Goal: Task Accomplishment & Management: Manage account settings

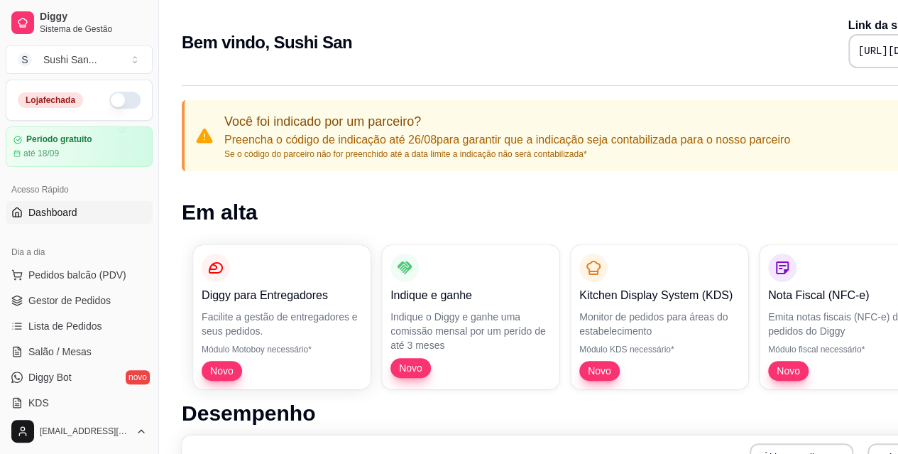
click at [116, 98] on button "button" at bounding box center [124, 100] width 31 height 17
click at [70, 310] on link "Gestor de Pedidos" at bounding box center [79, 300] width 147 height 23
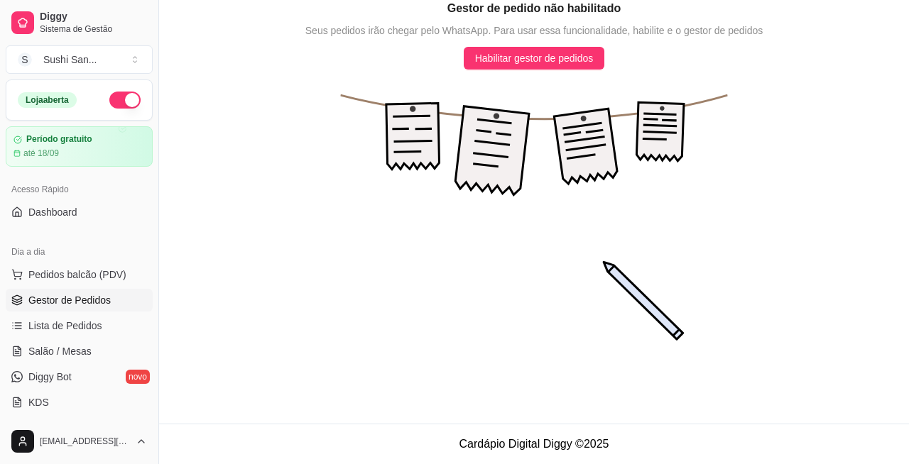
click at [85, 21] on span "Diggy" at bounding box center [93, 17] width 107 height 13
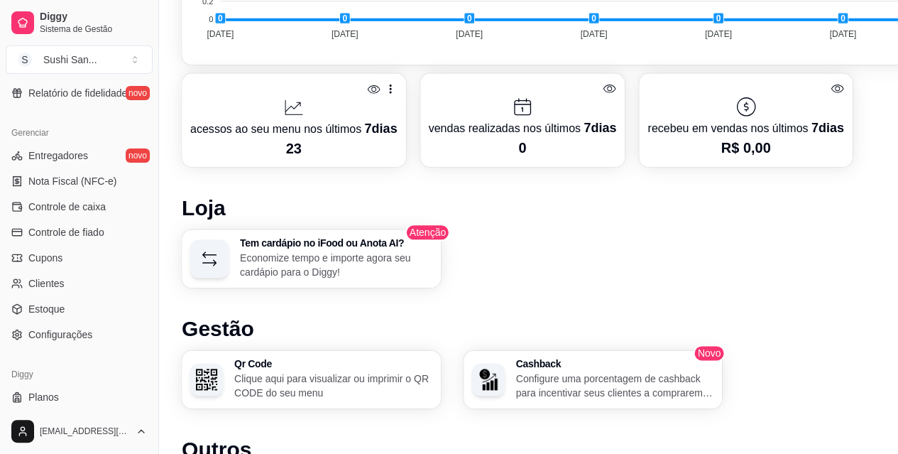
scroll to position [557, 0]
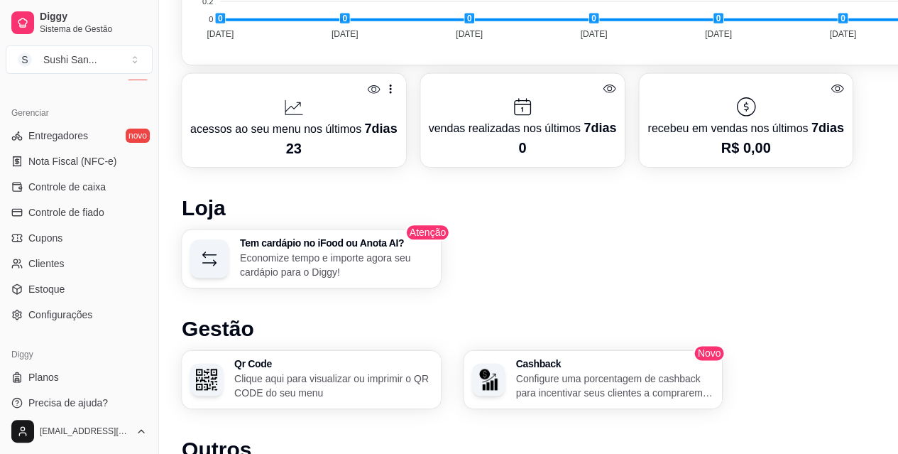
click at [102, 315] on link "Configurações" at bounding box center [79, 314] width 147 height 23
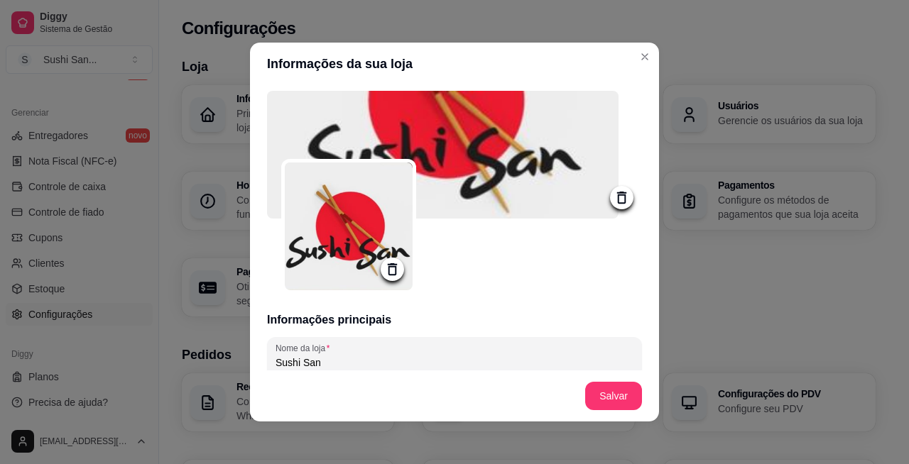
click at [638, 60] on h3 "Loja" at bounding box center [529, 67] width 694 height 20
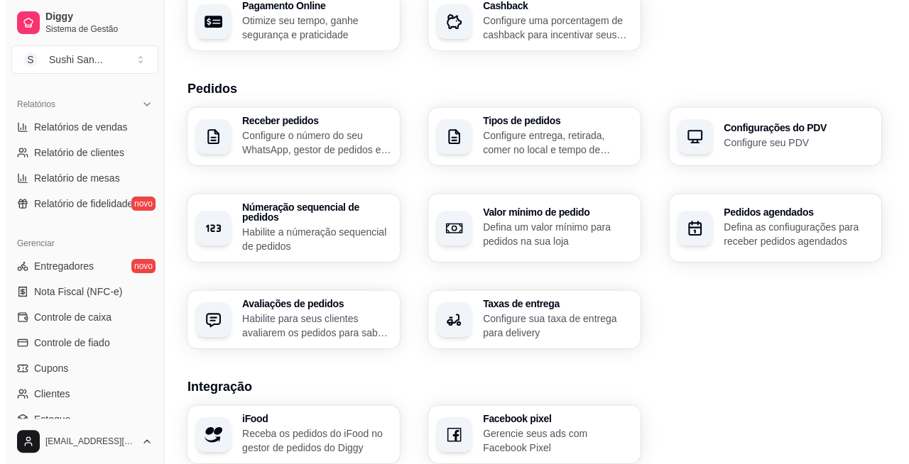
scroll to position [419, 0]
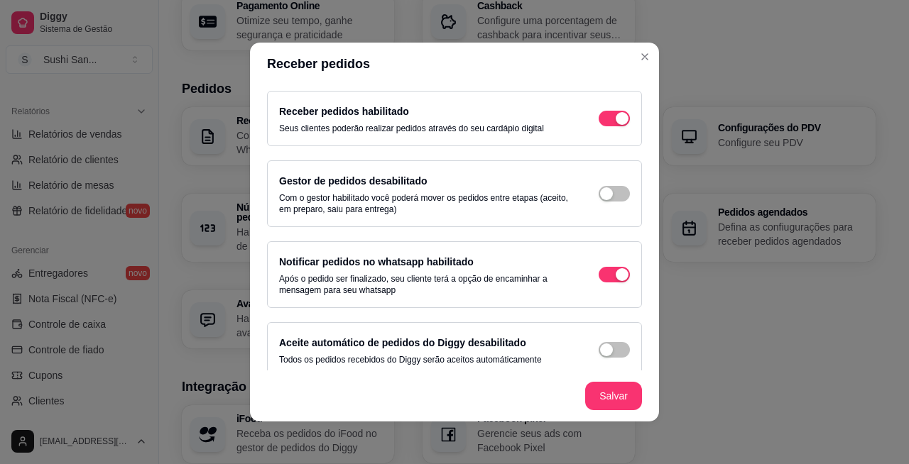
click at [599, 126] on span "button" at bounding box center [614, 119] width 31 height 16
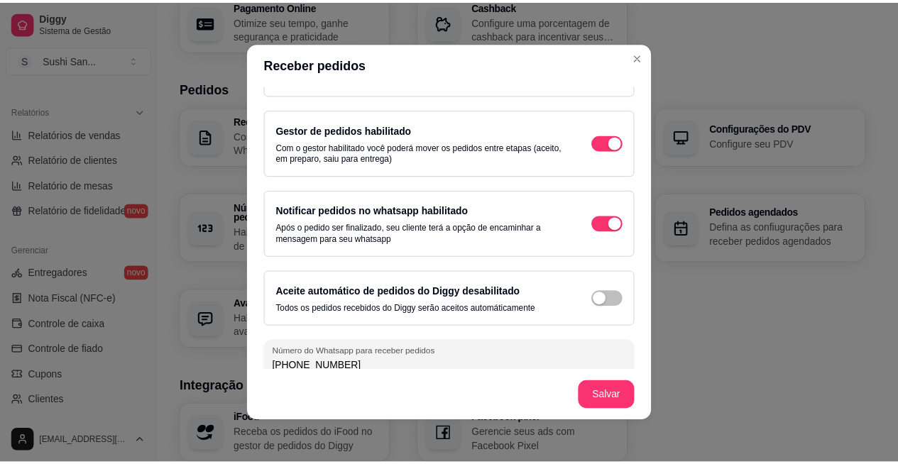
scroll to position [61, 0]
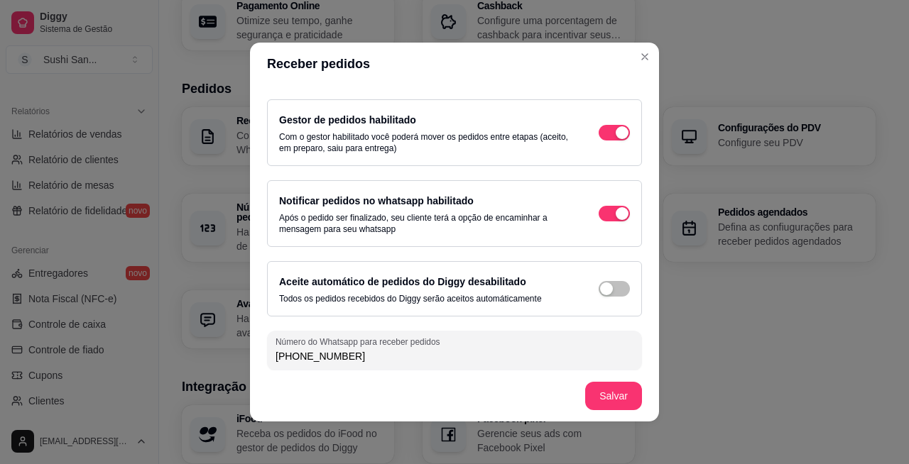
click at [717, 311] on div "Receber pedidos Configure o número do seu WhatsApp, gestor de pedidos e outros …" at bounding box center [529, 227] width 694 height 241
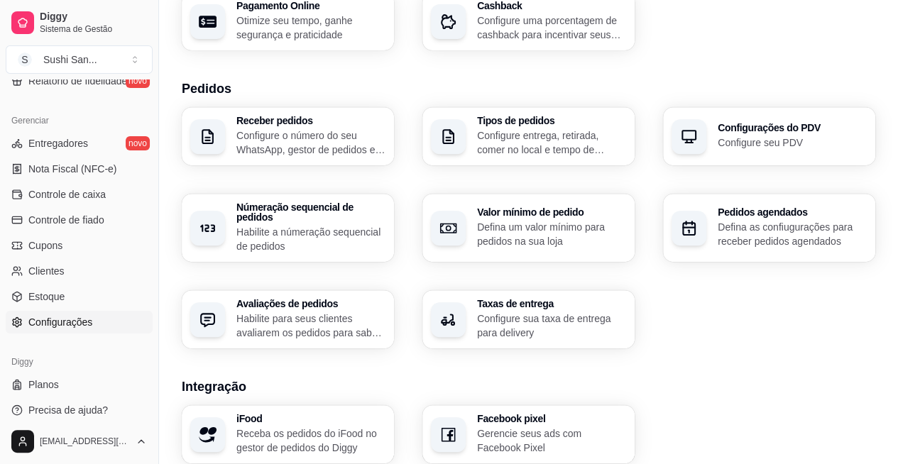
scroll to position [553, 0]
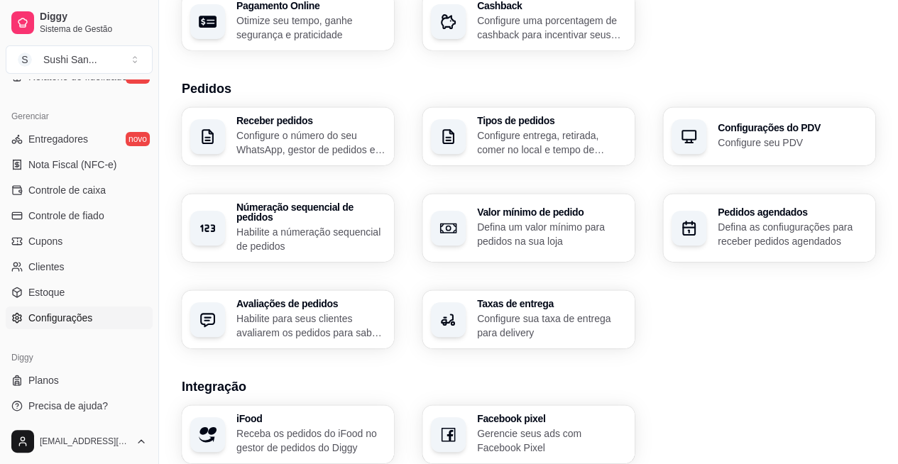
click at [99, 289] on link "Estoque" at bounding box center [79, 292] width 147 height 23
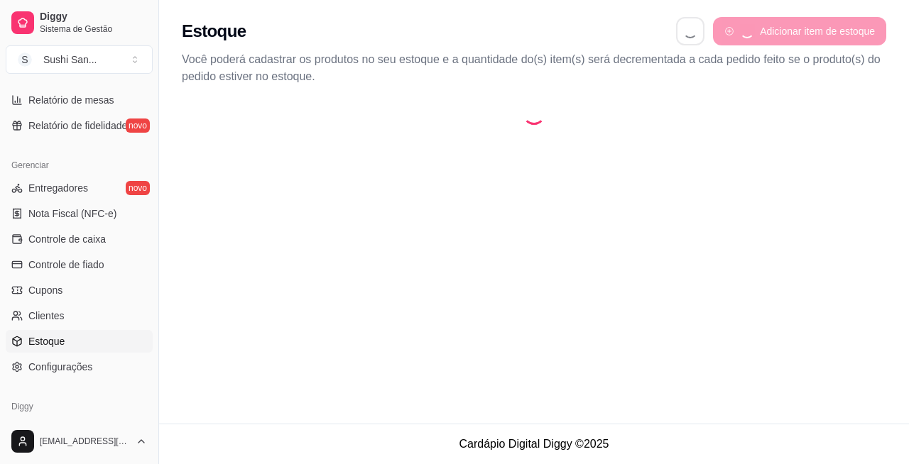
select select "QUANTITY_ORDER"
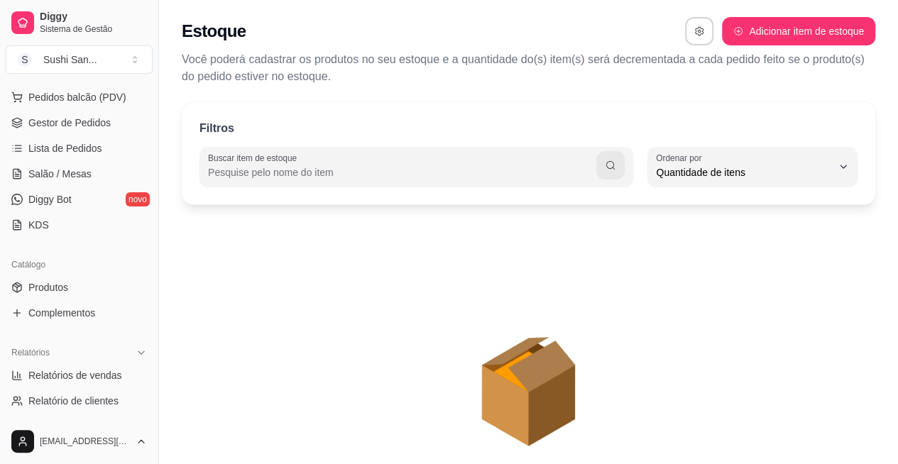
scroll to position [166, 0]
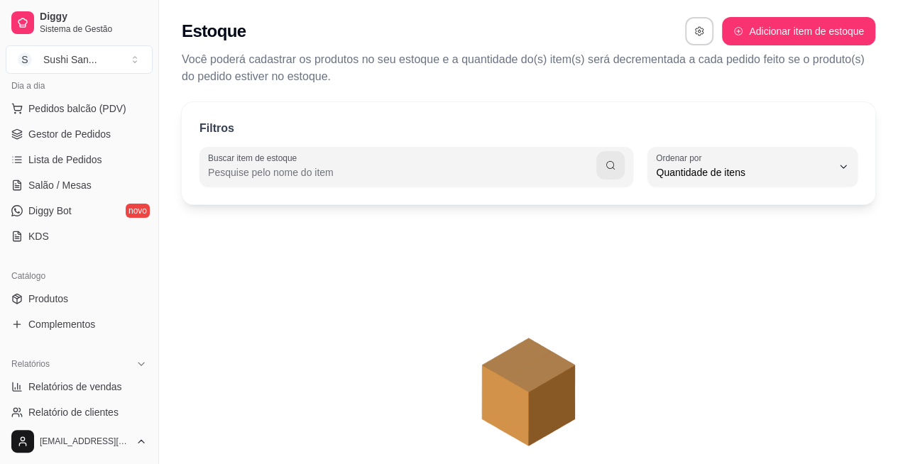
click at [87, 297] on link "Produtos" at bounding box center [79, 299] width 147 height 23
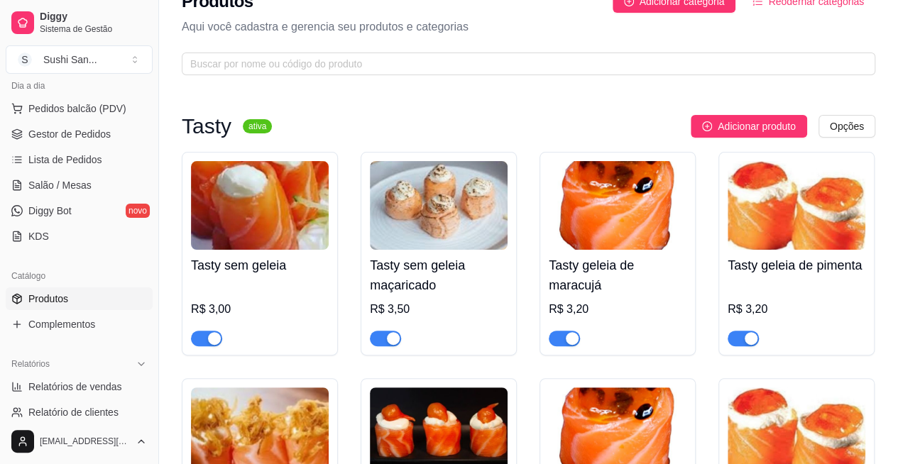
scroll to position [26, 0]
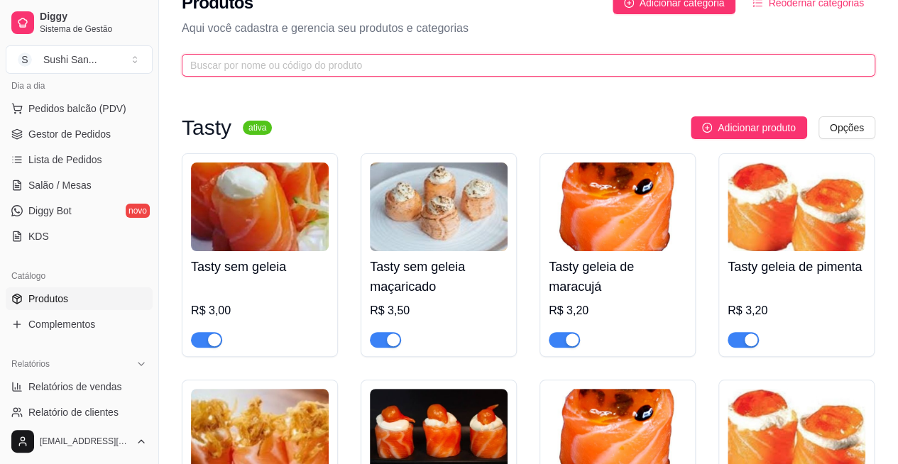
click at [500, 63] on input "text" at bounding box center [522, 66] width 665 height 16
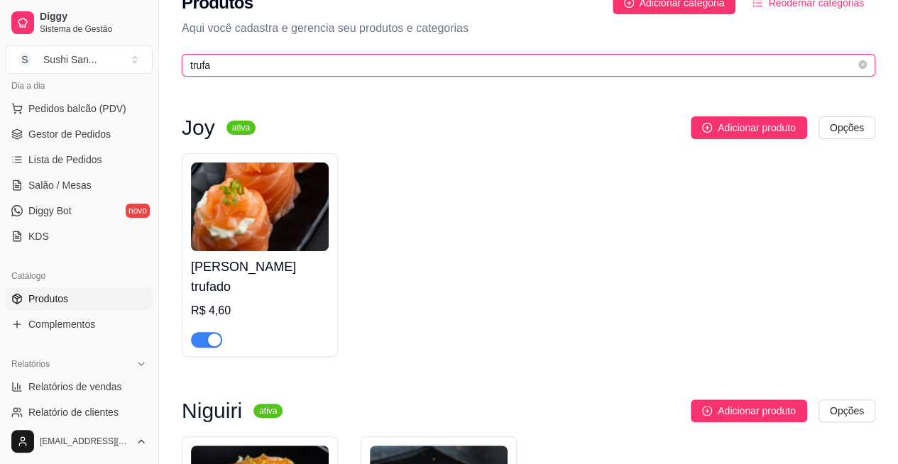
type input "trufa"
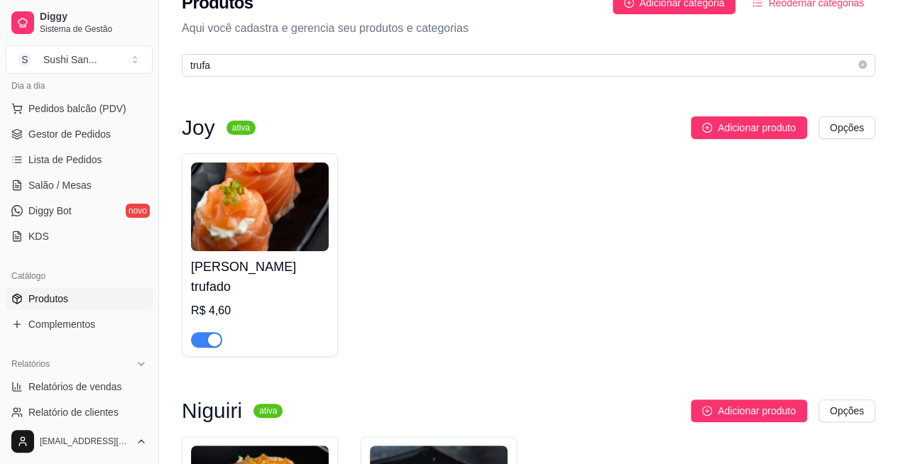
click at [205, 332] on span "button" at bounding box center [206, 340] width 31 height 16
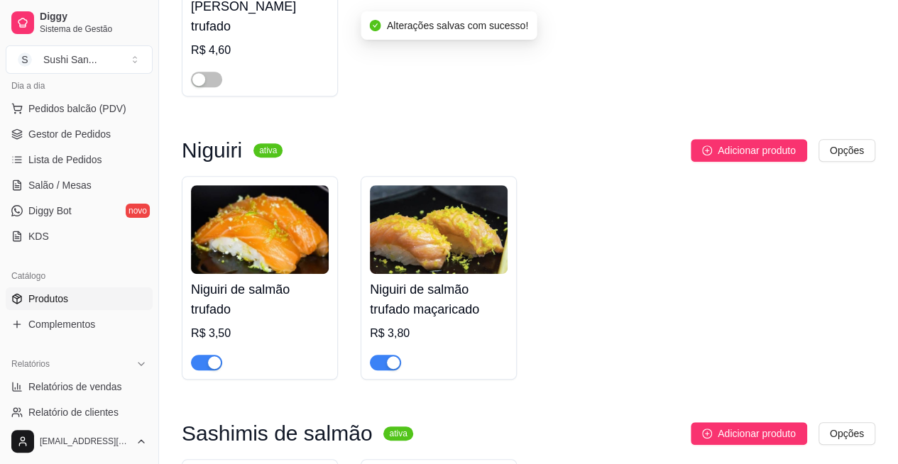
scroll to position [287, 0]
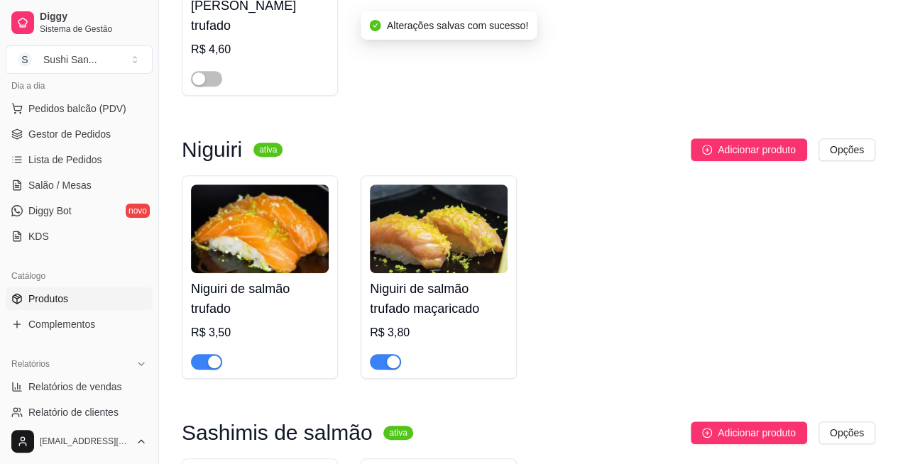
click at [209, 356] on div "button" at bounding box center [214, 362] width 13 height 13
click at [388, 356] on div "button" at bounding box center [393, 362] width 13 height 13
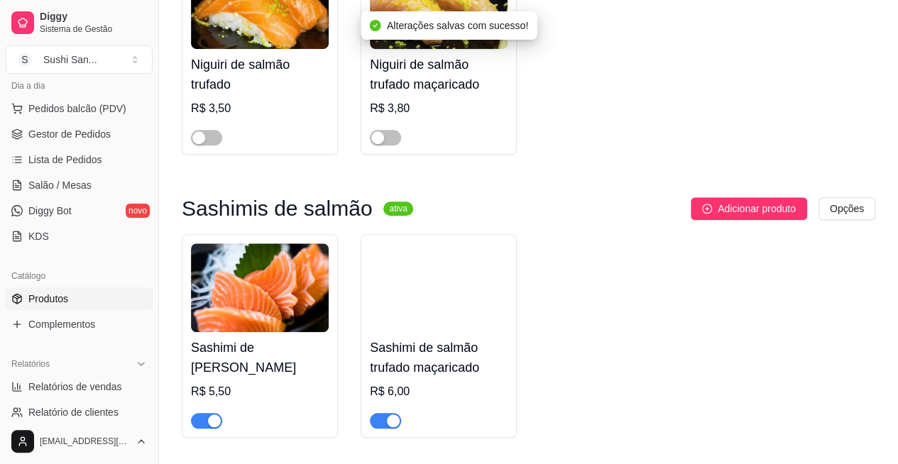
scroll to position [538, 0]
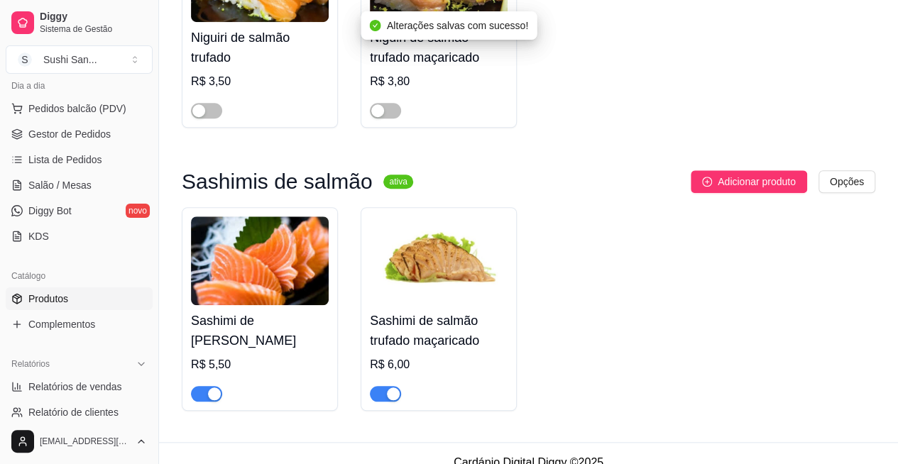
click at [202, 386] on span "button" at bounding box center [206, 394] width 31 height 16
click at [389, 388] on div "button" at bounding box center [393, 394] width 13 height 13
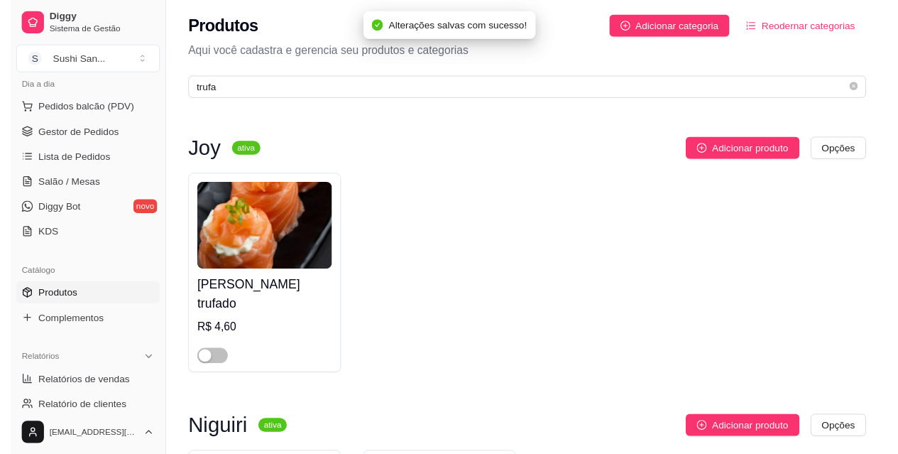
scroll to position [0, 0]
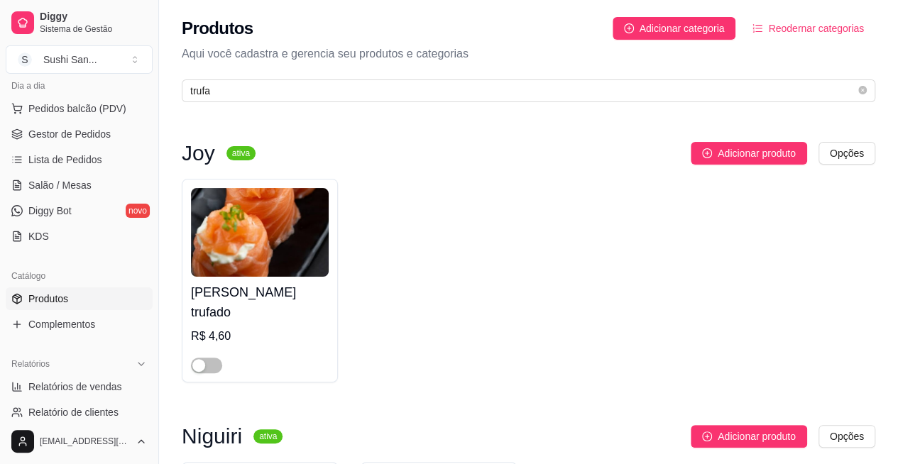
click at [85, 32] on span "Sistema de Gestão" at bounding box center [93, 28] width 107 height 11
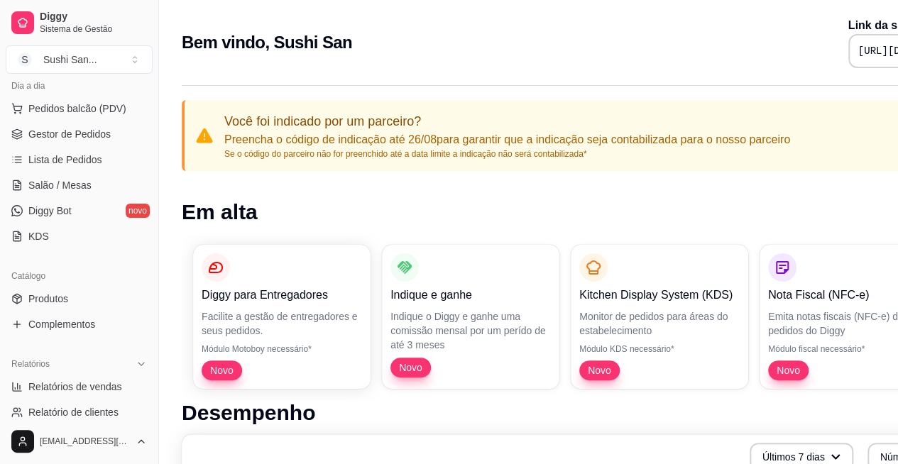
click at [106, 108] on span "Pedidos balcão (PDV)" at bounding box center [77, 109] width 98 height 14
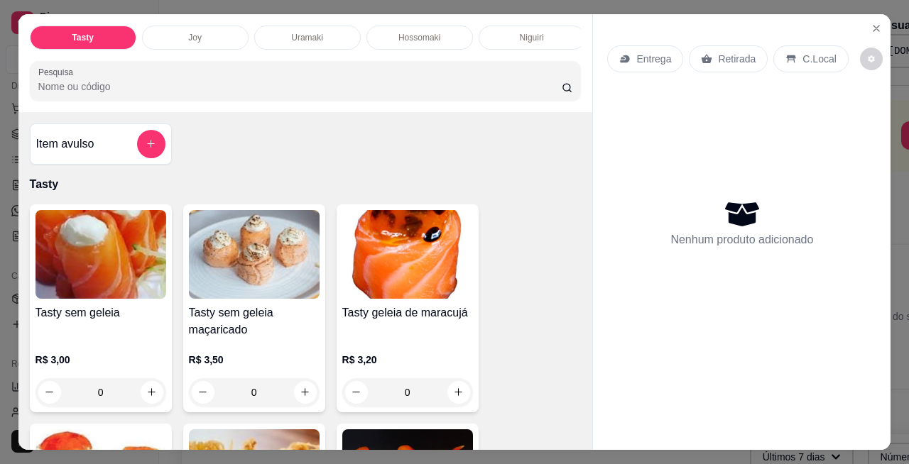
click at [873, 26] on icon "Close" at bounding box center [876, 29] width 6 height 6
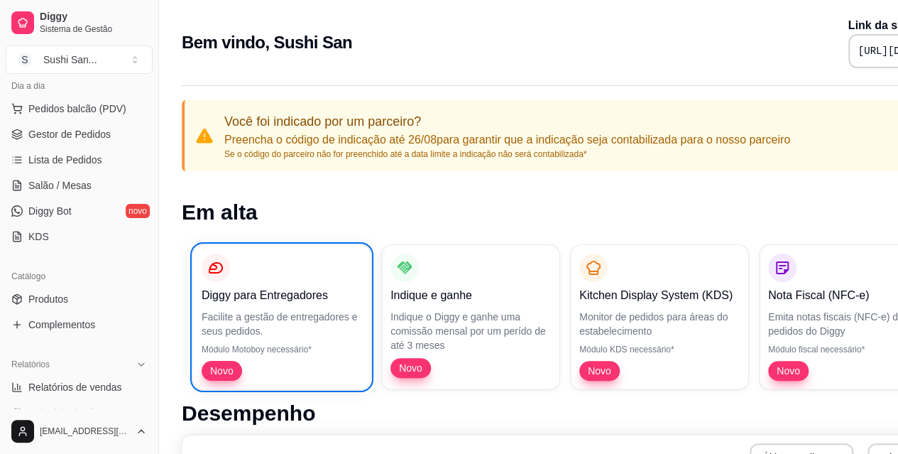
click at [85, 139] on span "Gestor de Pedidos" at bounding box center [69, 134] width 82 height 14
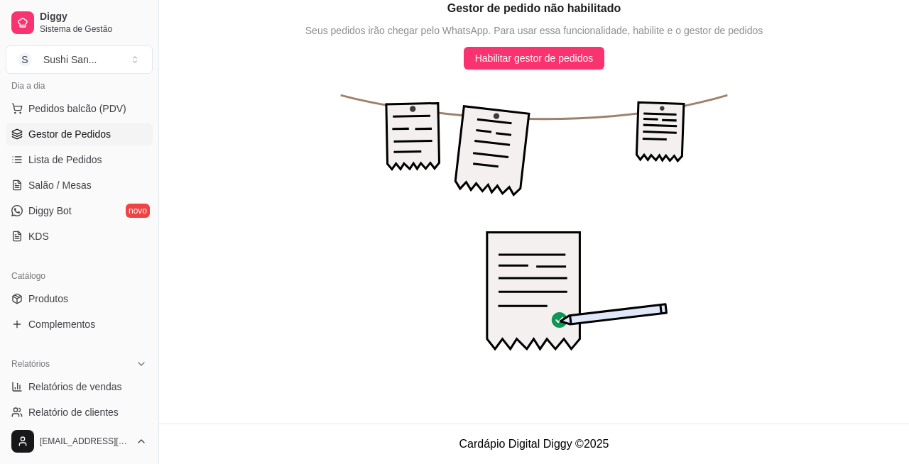
click at [511, 72] on icon "animation" at bounding box center [534, 230] width 750 height 320
click at [507, 61] on span "Habilitar gestor de pedidos" at bounding box center [534, 58] width 119 height 16
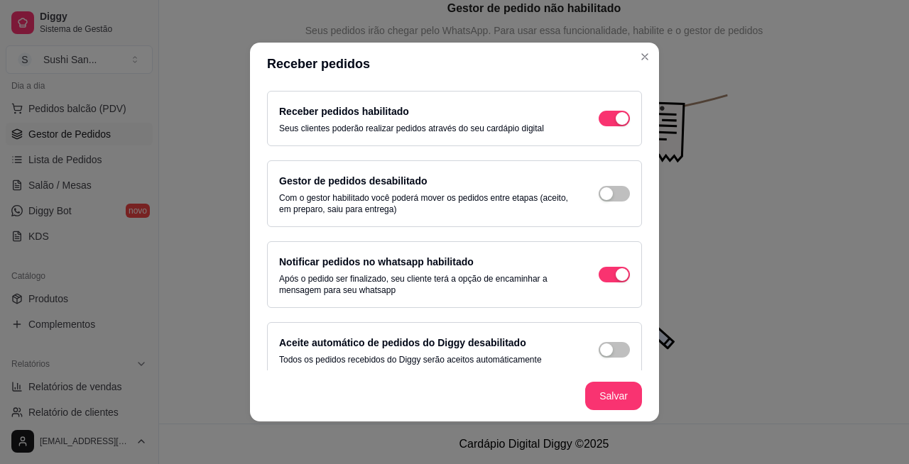
click at [616, 125] on div "button" at bounding box center [622, 118] width 13 height 13
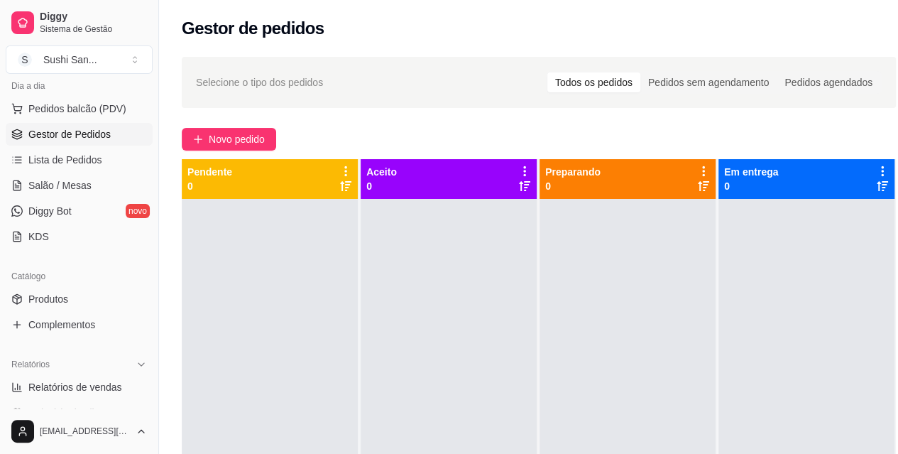
click at [64, 17] on span "Diggy" at bounding box center [93, 17] width 107 height 13
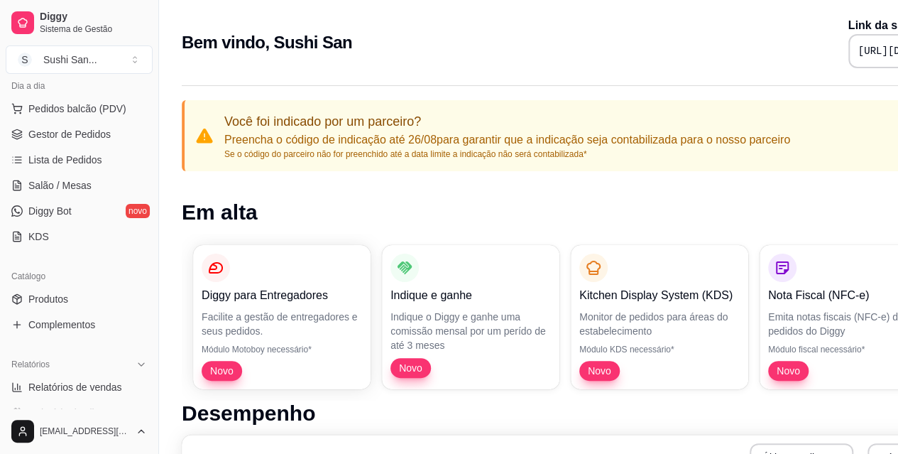
click at [119, 21] on span "Diggy" at bounding box center [93, 17] width 107 height 13
click at [89, 59] on div "Sushi San ..." at bounding box center [70, 60] width 54 height 14
click at [129, 106] on div "S Sushi San" at bounding box center [82, 111] width 156 height 23
click at [112, 131] on link "Gestor de Pedidos" at bounding box center [79, 134] width 147 height 23
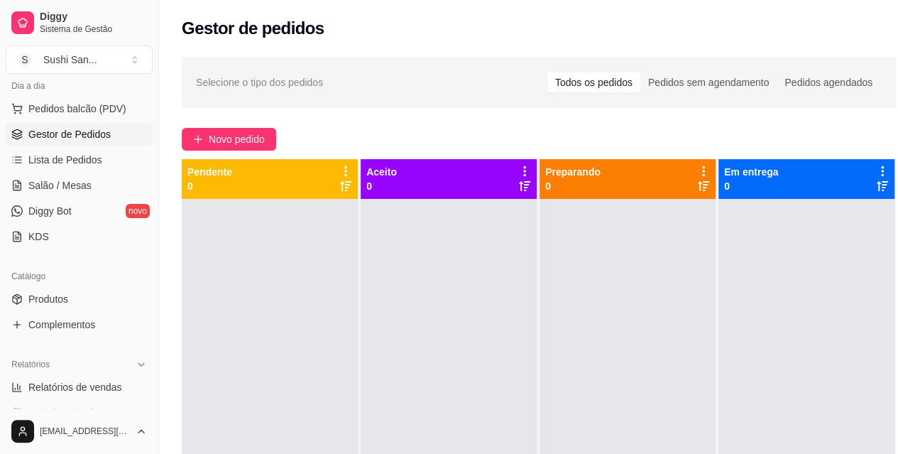
click at [111, 51] on button "S Sushi San ..." at bounding box center [79, 59] width 147 height 28
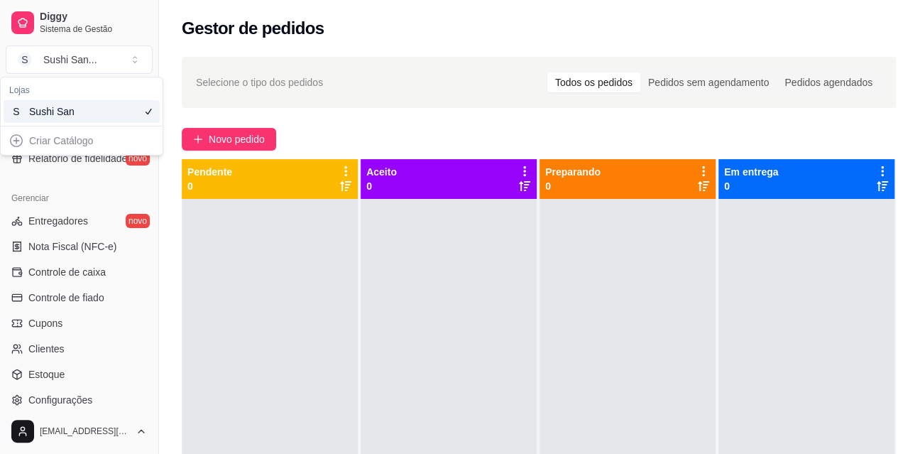
scroll to position [557, 0]
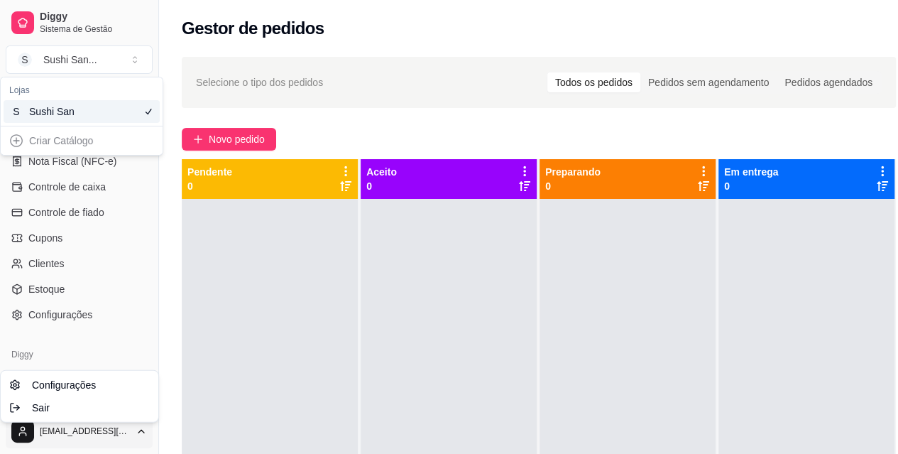
click at [142, 450] on html "Diggy Sistema de Gestão S Sushi San ... Loja aberta Período gratuito até 18/09 …" at bounding box center [449, 227] width 898 height 454
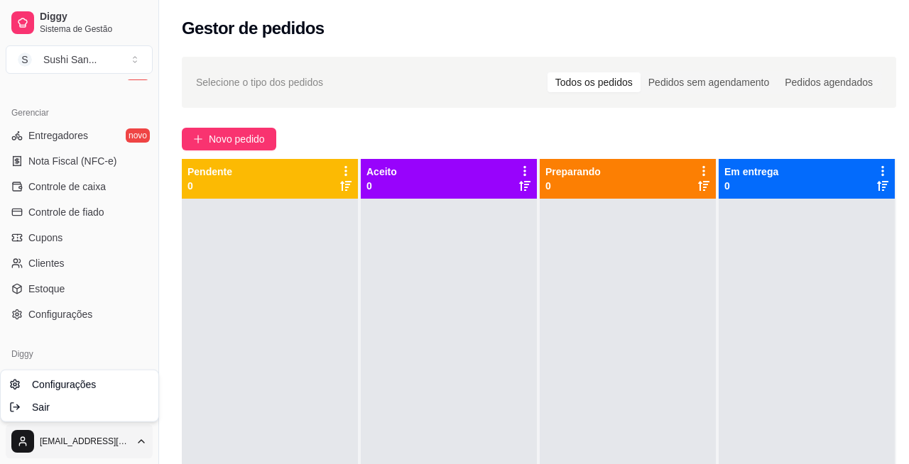
click at [104, 23] on html "Diggy Sistema de Gestão S Sushi San ... Loja aberta Período gratuito até 18/09 …" at bounding box center [454, 232] width 909 height 464
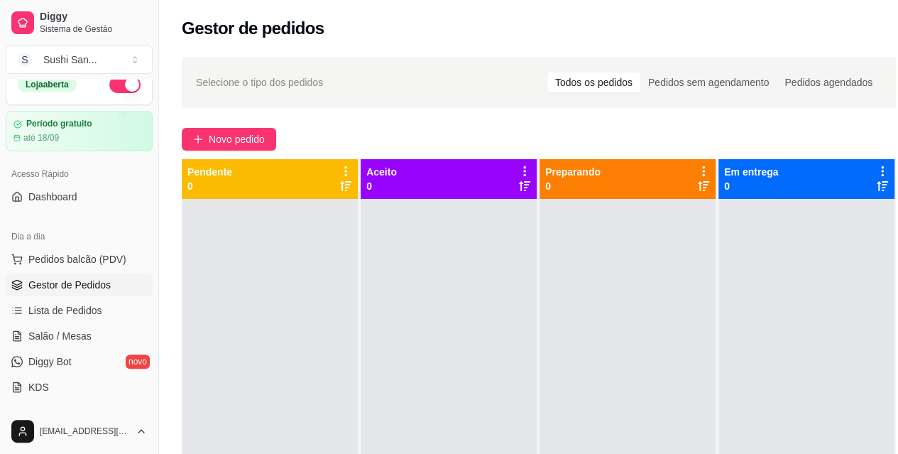
scroll to position [0, 0]
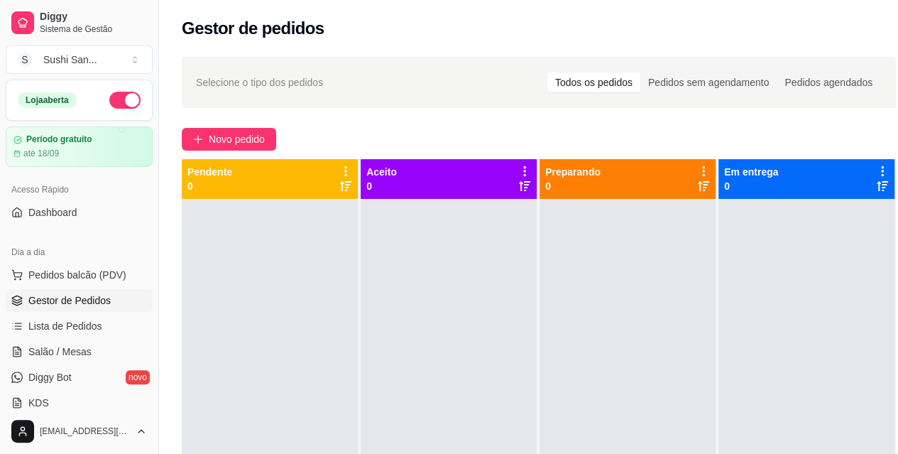
click at [125, 97] on button "button" at bounding box center [124, 100] width 31 height 17
